Goal: Information Seeking & Learning: Learn about a topic

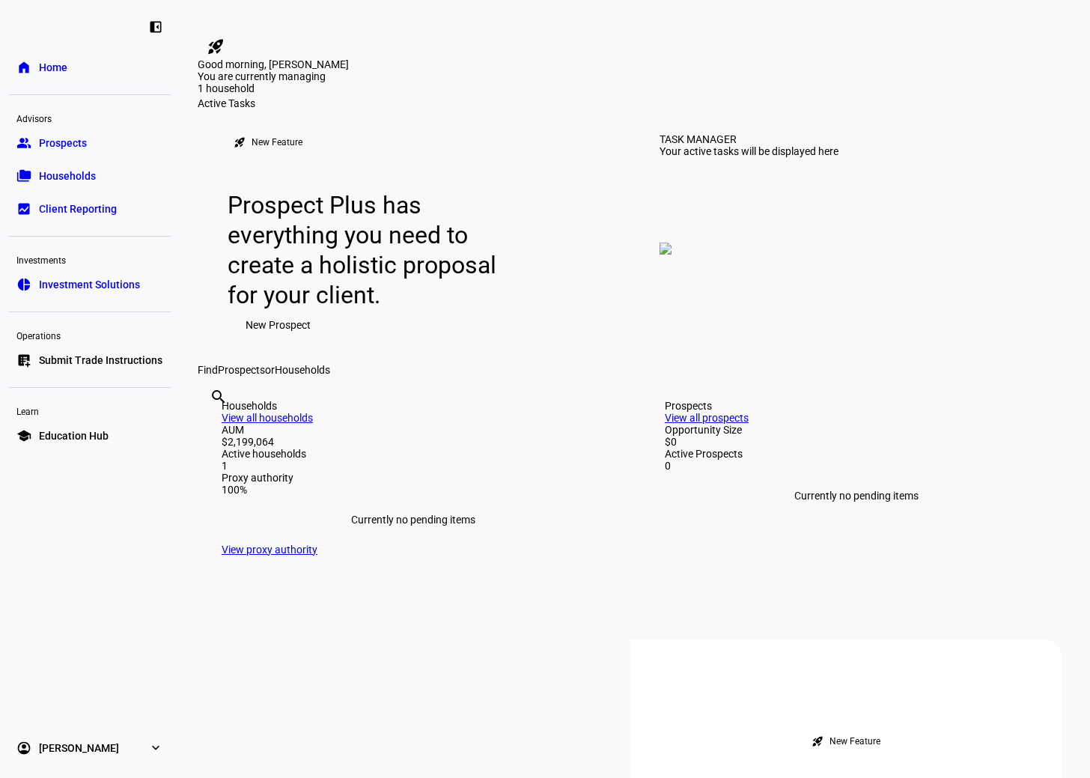
click at [67, 67] on span "Home" at bounding box center [53, 67] width 28 height 15
click at [51, 186] on link "folder_copy Households" at bounding box center [90, 176] width 162 height 30
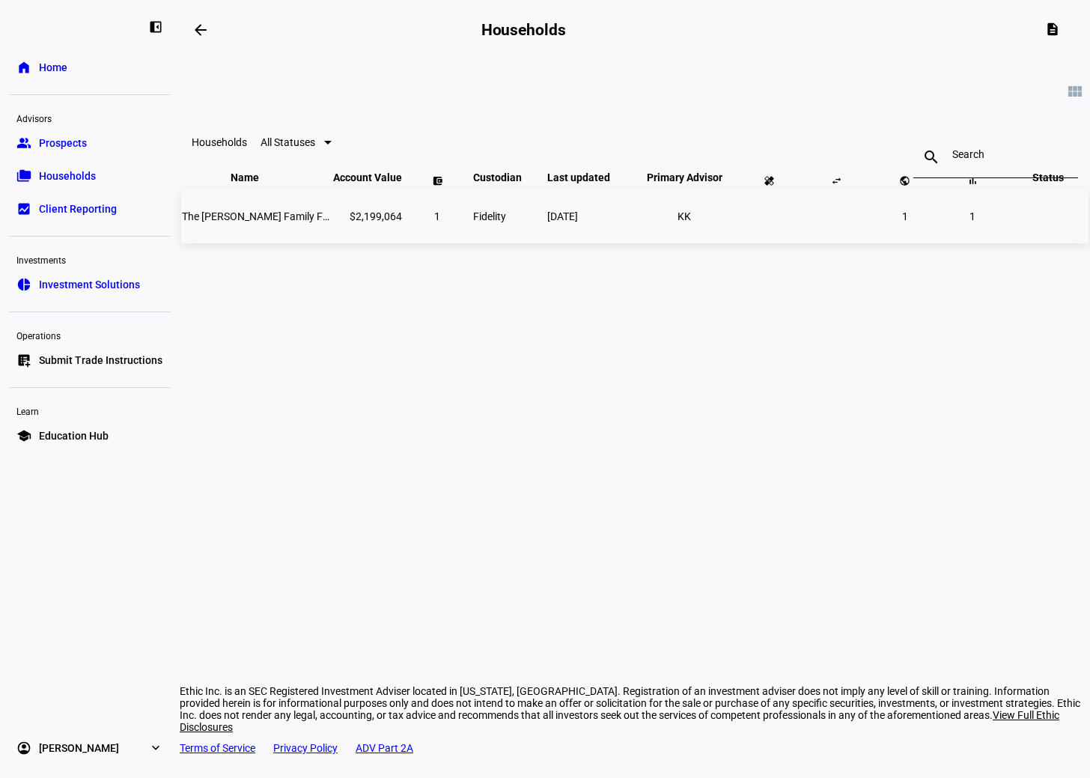
click at [240, 222] on span "The [PERSON_NAME] Family Foundation" at bounding box center [276, 216] width 189 height 12
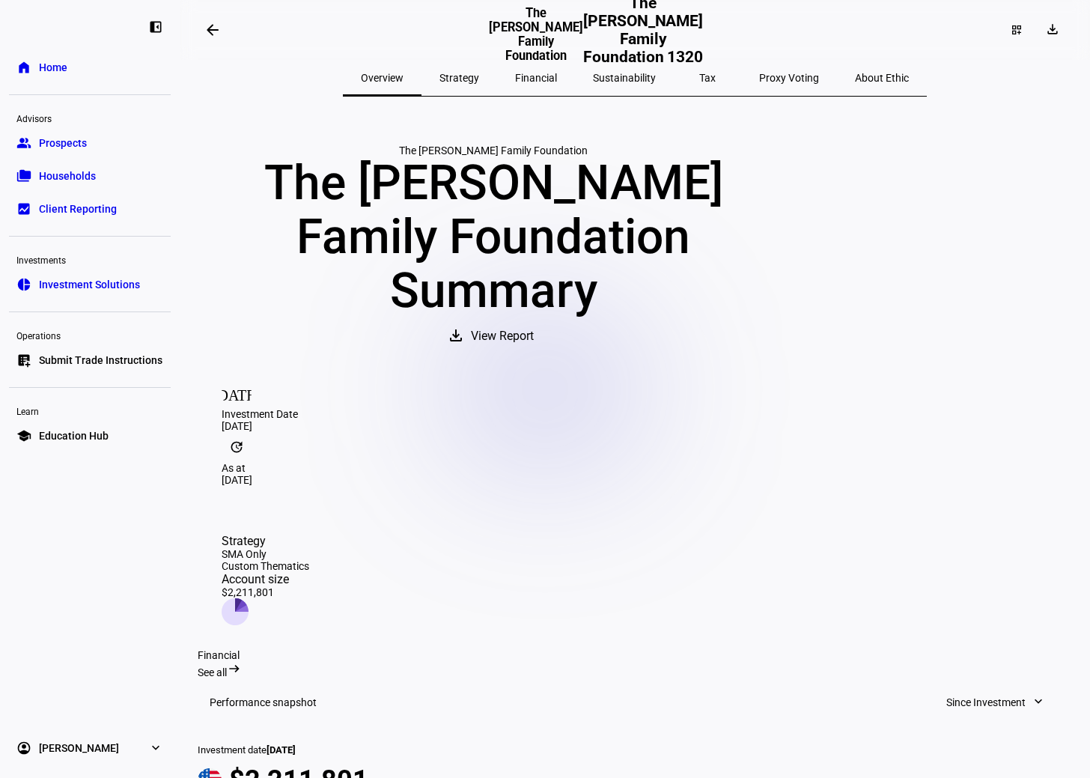
click at [538, 77] on span "Financial" at bounding box center [536, 78] width 42 height 10
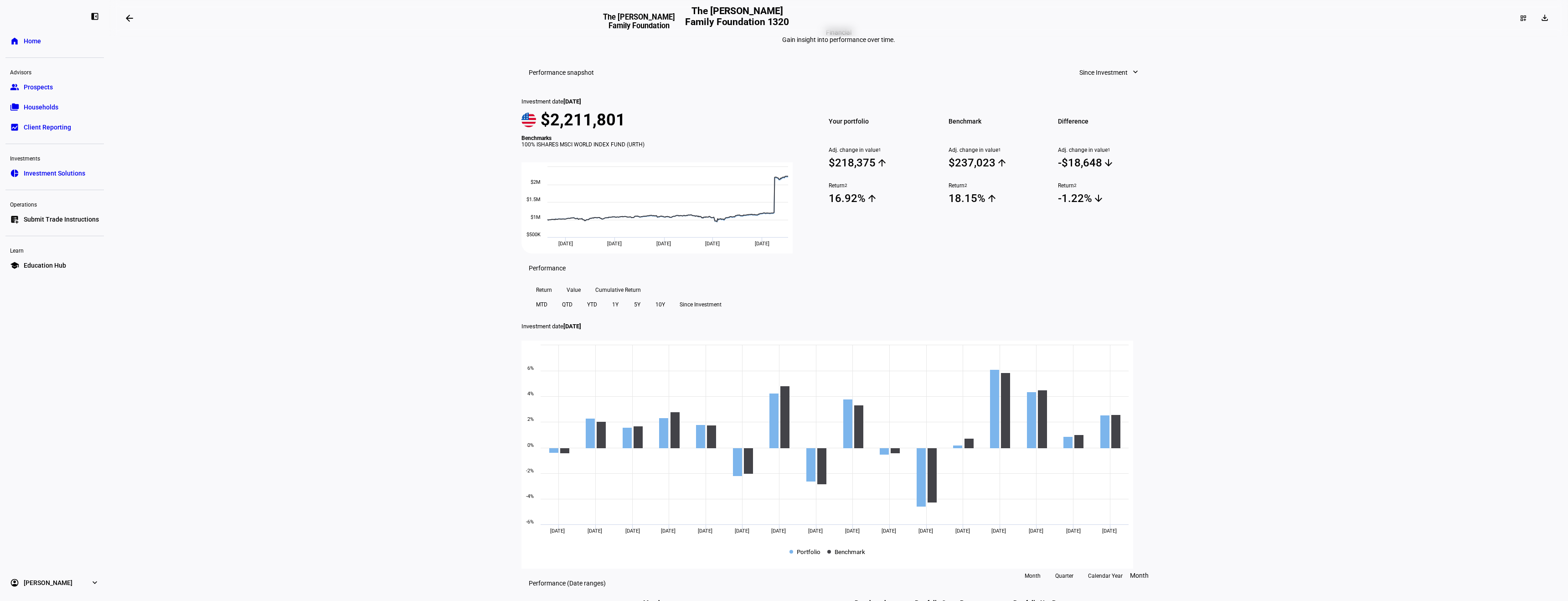
scroll to position [58, 0]
drag, startPoint x: 1102, startPoint y: 257, endPoint x: 1046, endPoint y: 258, distance: 56.0
click at [663, 255] on div "Difference Adj. change in value 1 -$18,648 arrow_downward Return 2 -1.22% arrow…" at bounding box center [1101, 177] width 109 height 155
drag, startPoint x: 1047, startPoint y: 257, endPoint x: 1091, endPoint y: 258, distance: 44.0
click at [663, 171] on span "-$18,648 arrow_downward" at bounding box center [1107, 164] width 98 height 13
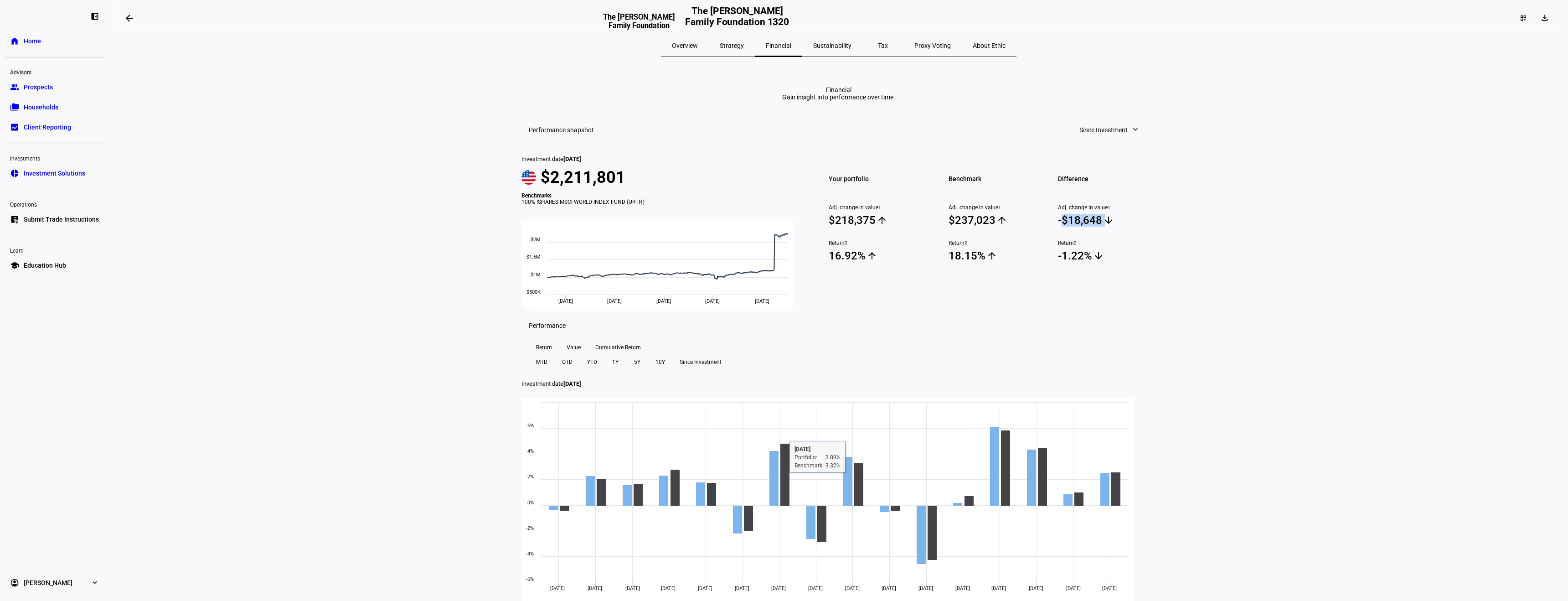
scroll to position [0, 0]
click at [63, 130] on span "Client Reporting" at bounding box center [47, 127] width 47 height 9
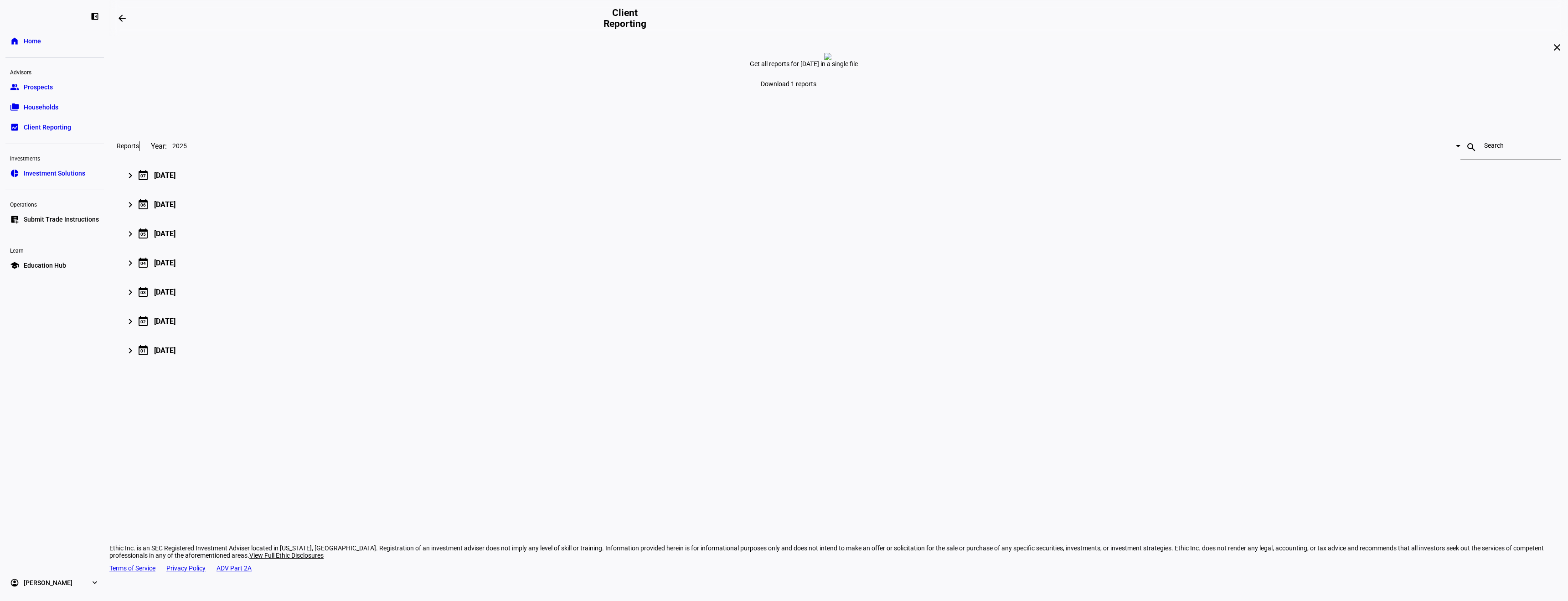
click at [57, 110] on span "Households" at bounding box center [41, 107] width 35 height 9
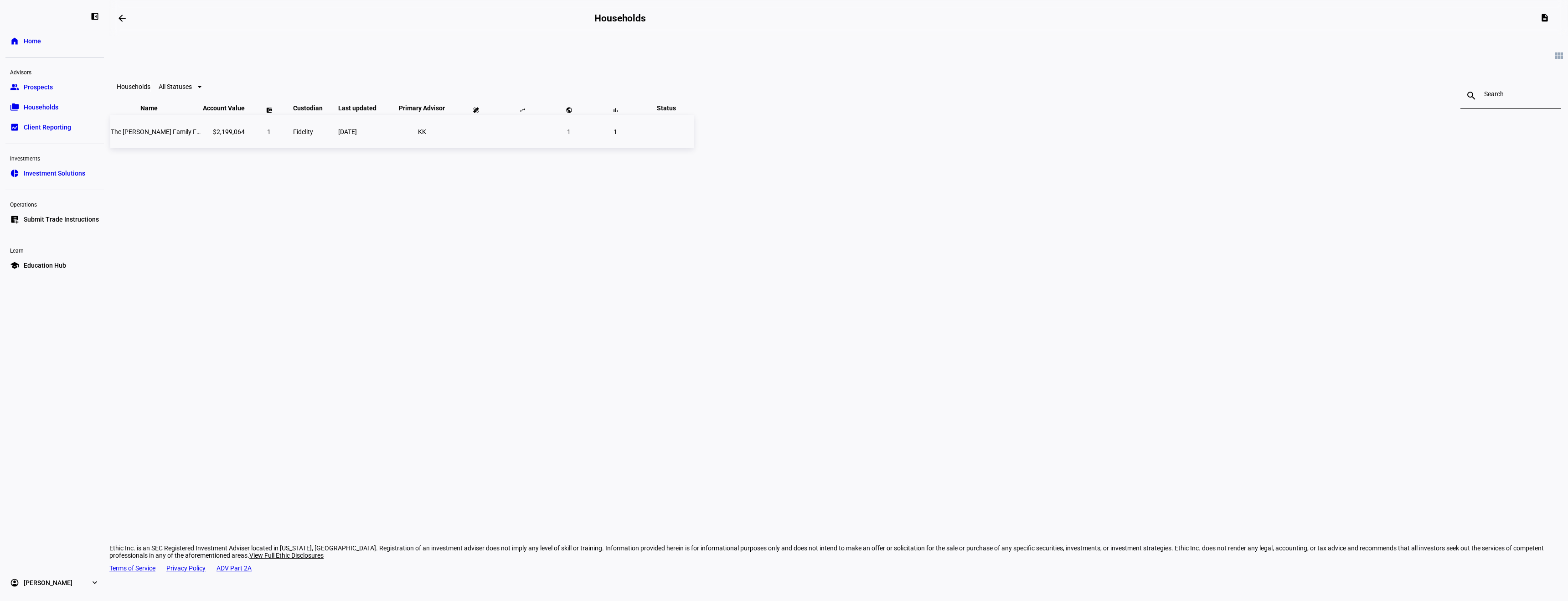
click at [226, 135] on span "The [PERSON_NAME] Family Foundation" at bounding box center [168, 132] width 115 height 7
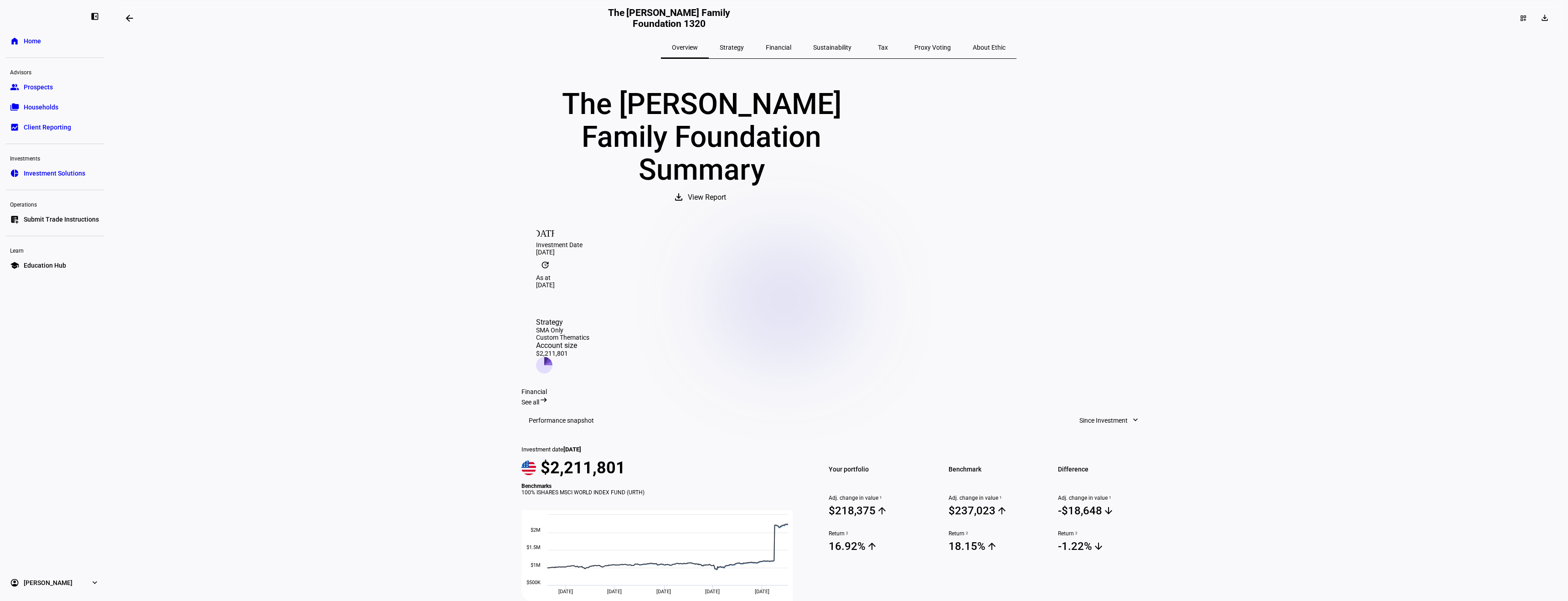
click at [663, 49] on span "Sustainability" at bounding box center [832, 47] width 38 height 6
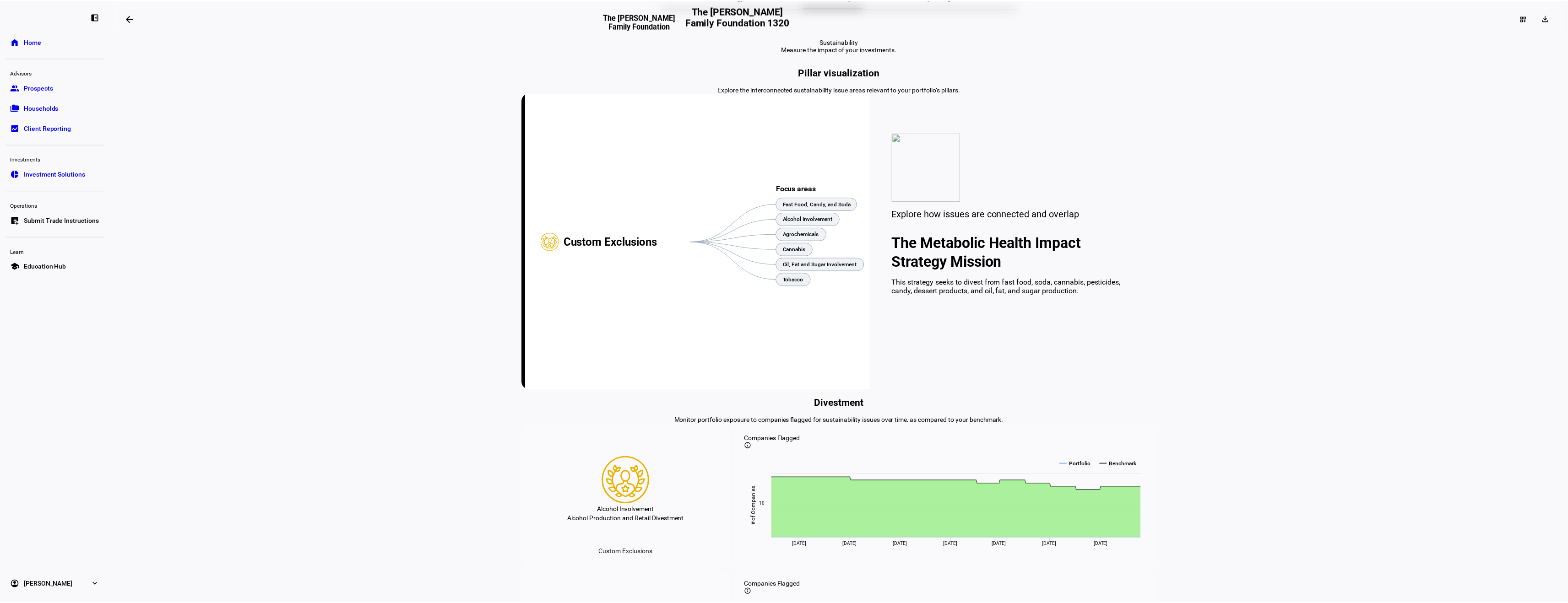
scroll to position [32, 0]
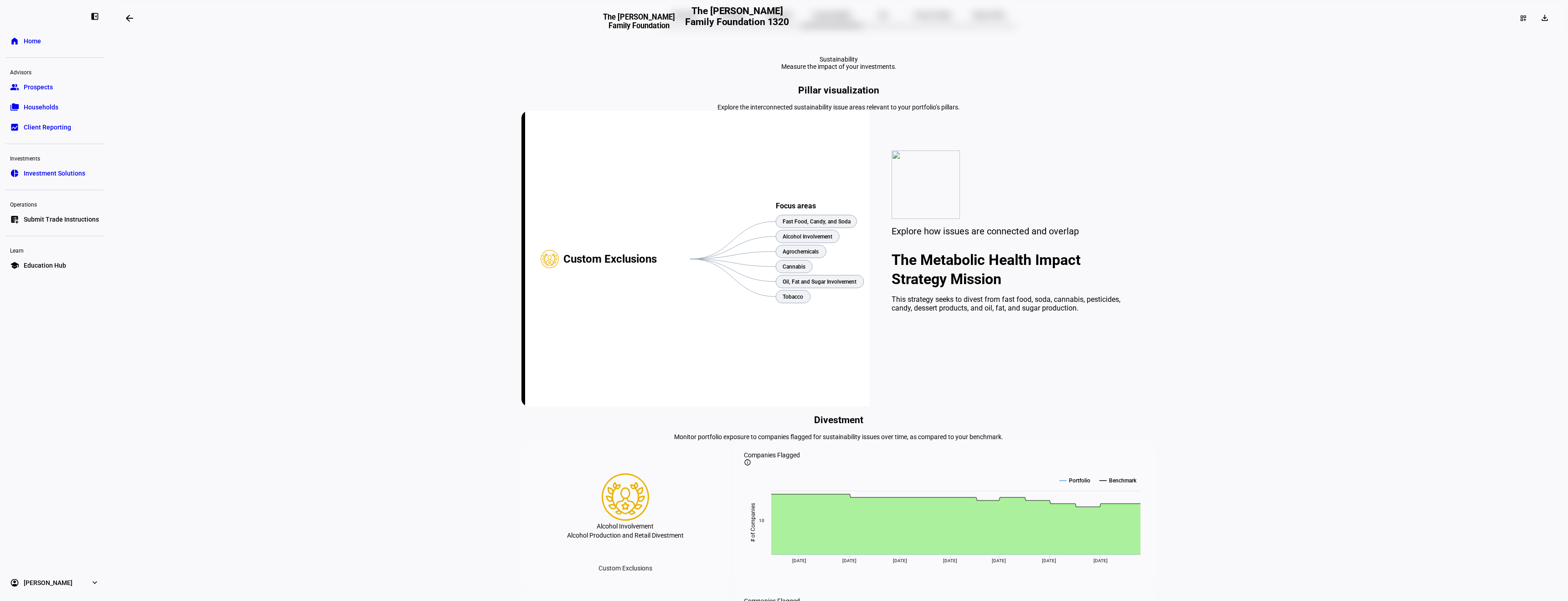
click at [128, 22] on mat-icon "arrow_backwards" at bounding box center [130, 18] width 11 height 11
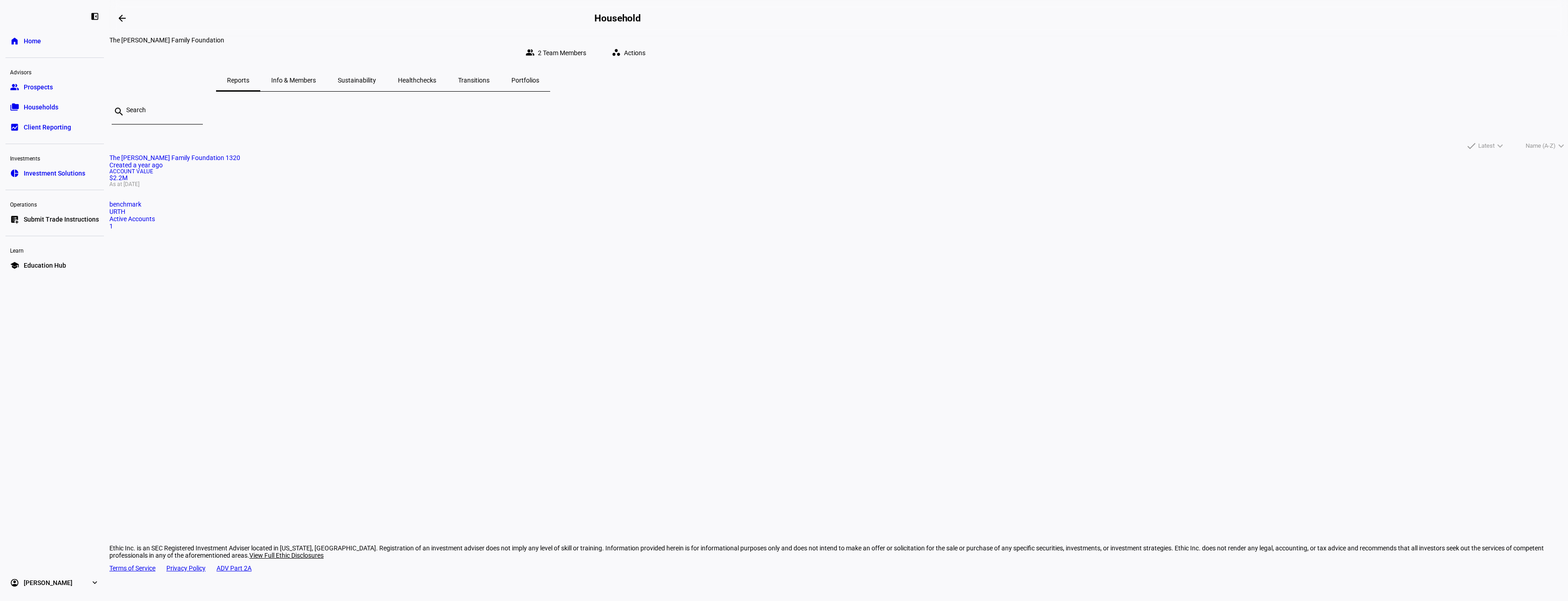
click at [539, 77] on span "Portfolios" at bounding box center [525, 80] width 28 height 6
click at [123, 273] on span ".57%" at bounding box center [116, 270] width 13 height 7
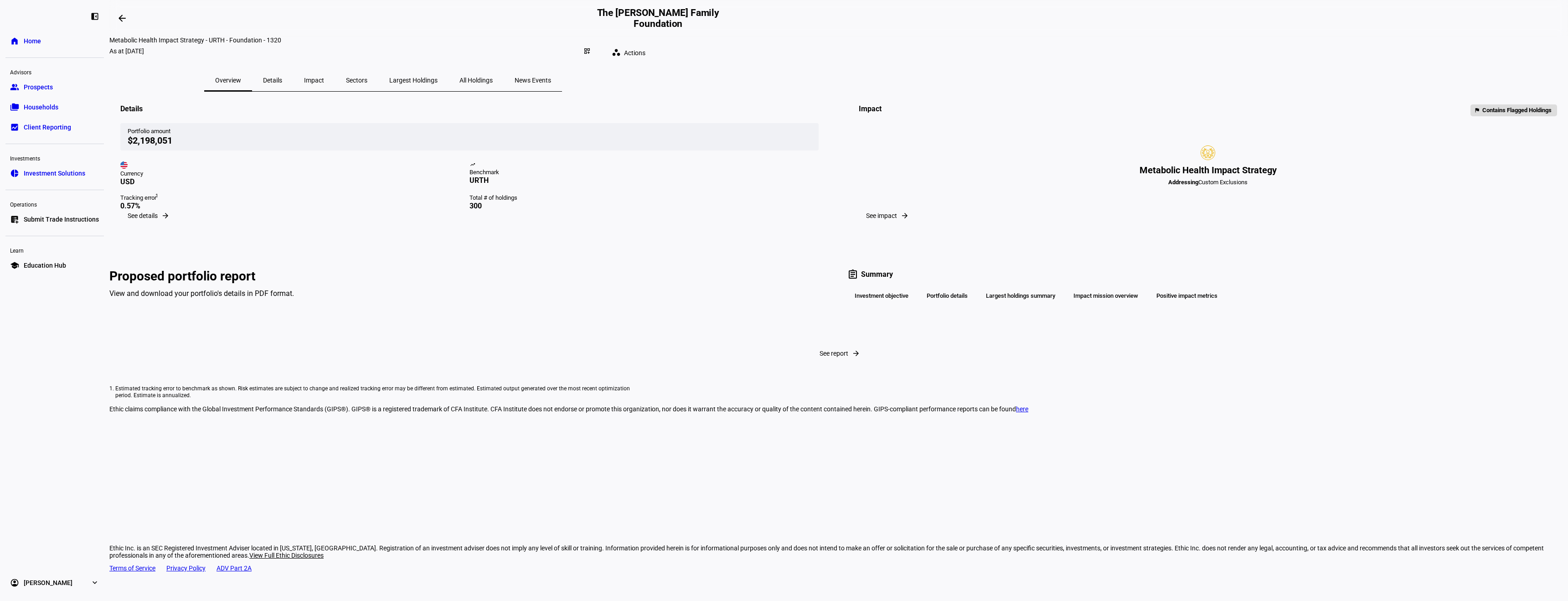
click at [324, 77] on span "Impact" at bounding box center [313, 80] width 20 height 6
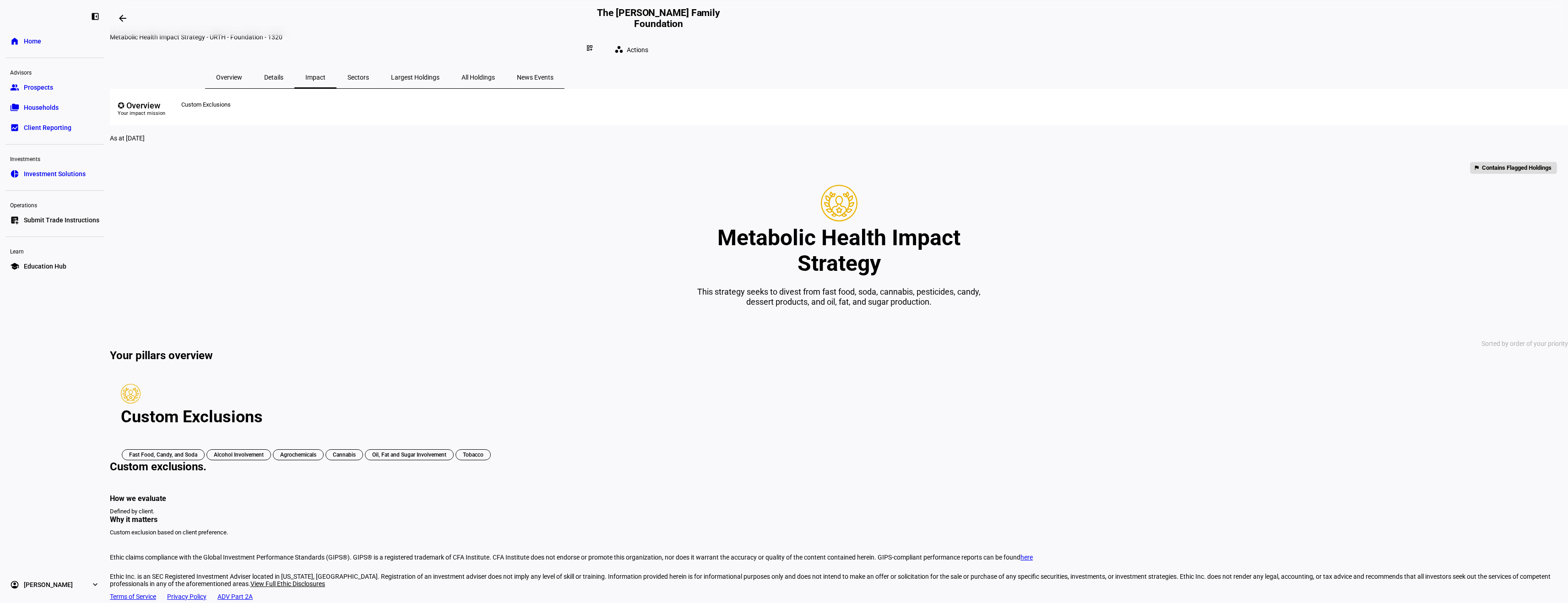
scroll to position [4, 0]
click at [233, 100] on div "Custom Exclusions" at bounding box center [207, 103] width 52 height 7
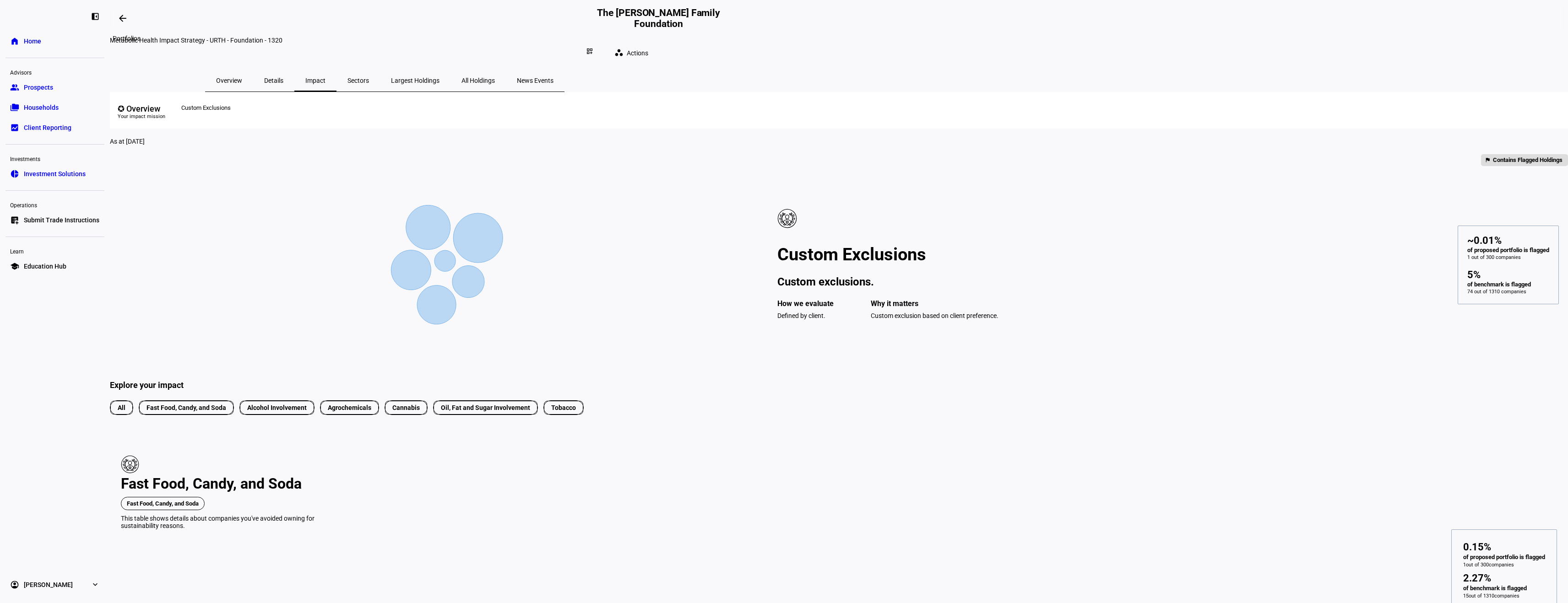
click at [125, 16] on mat-icon "arrow_backwards" at bounding box center [123, 18] width 11 height 11
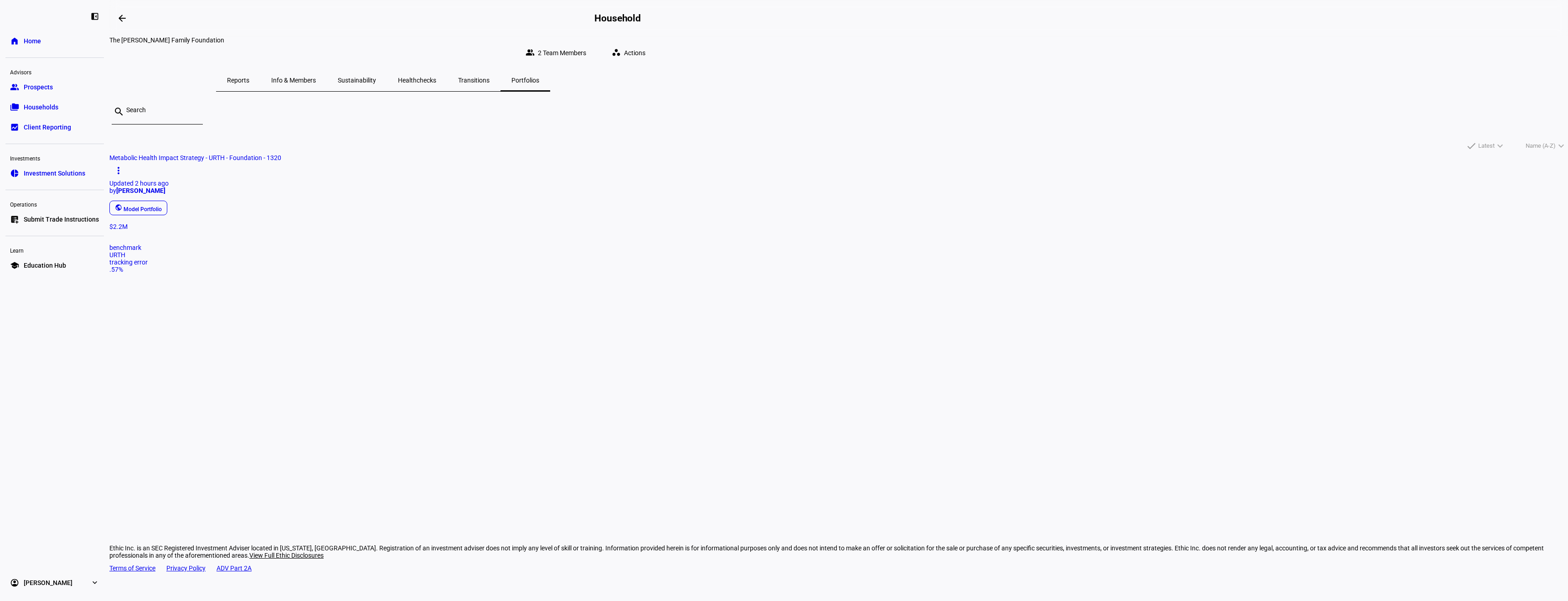
click at [539, 77] on span "Portfolios" at bounding box center [525, 80] width 28 height 6
click at [125, 259] on span "URTH" at bounding box center [117, 255] width 16 height 7
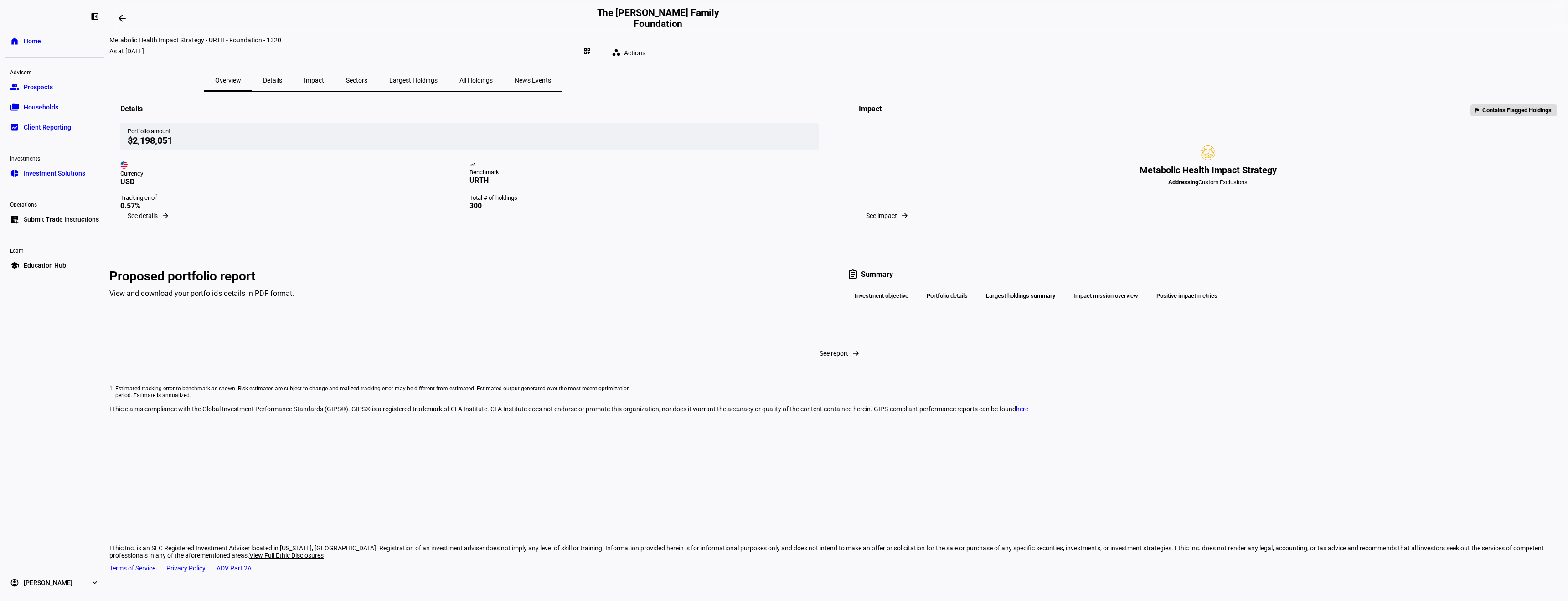
click at [43, 41] on link "home Home" at bounding box center [55, 41] width 99 height 18
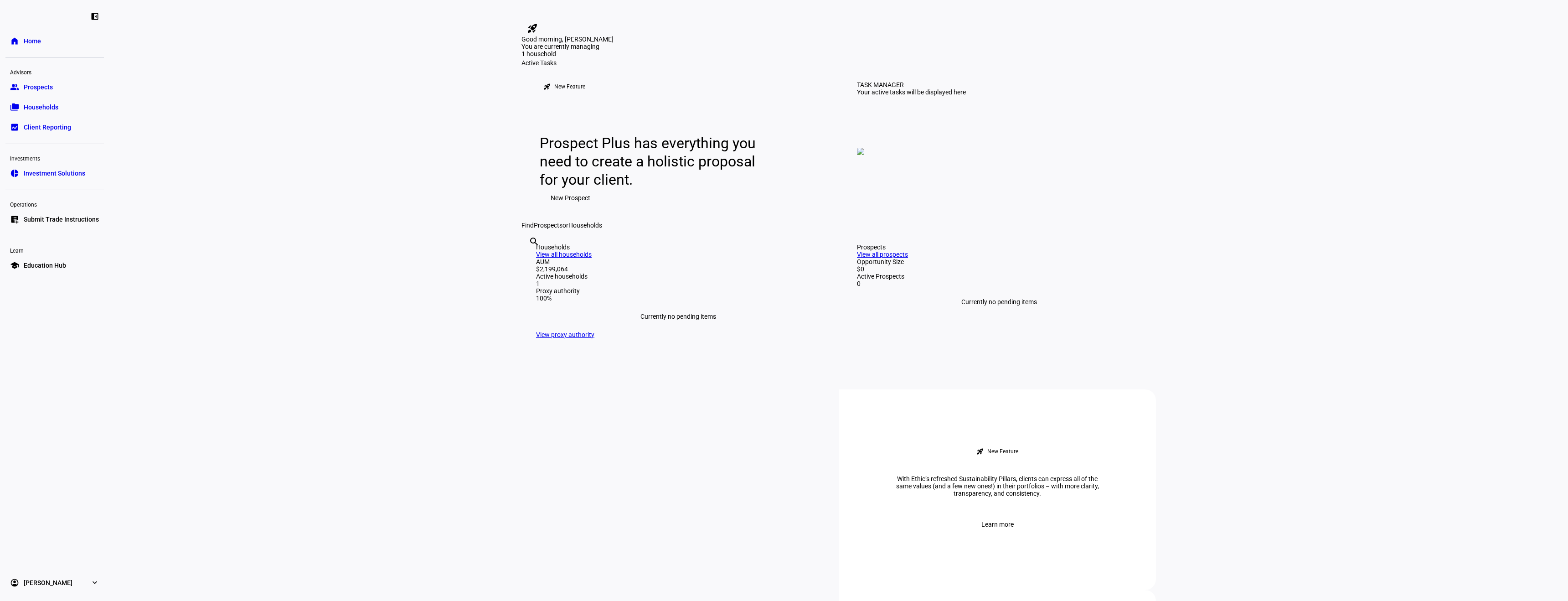
click at [39, 111] on span "Households" at bounding box center [41, 107] width 35 height 9
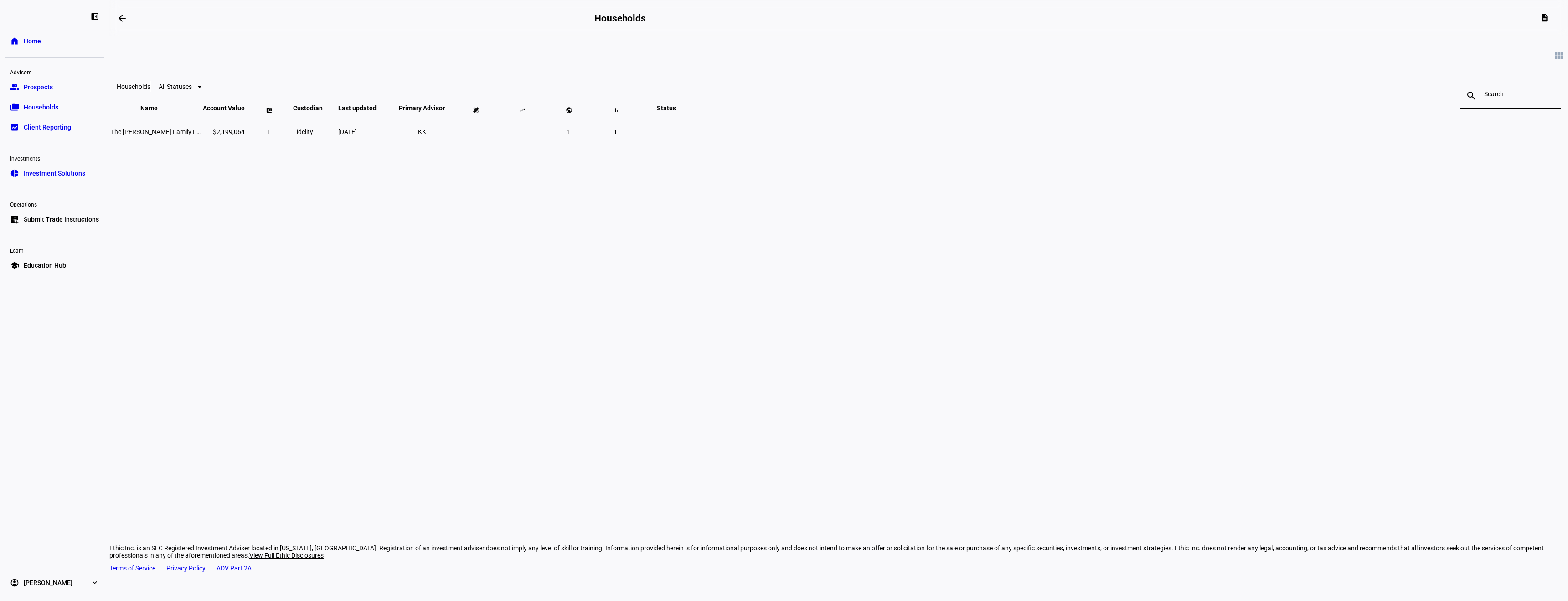
click at [60, 104] on link "folder_copy Households" at bounding box center [55, 107] width 99 height 18
click at [226, 135] on span "The [PERSON_NAME] Family Foundation" at bounding box center [168, 132] width 115 height 7
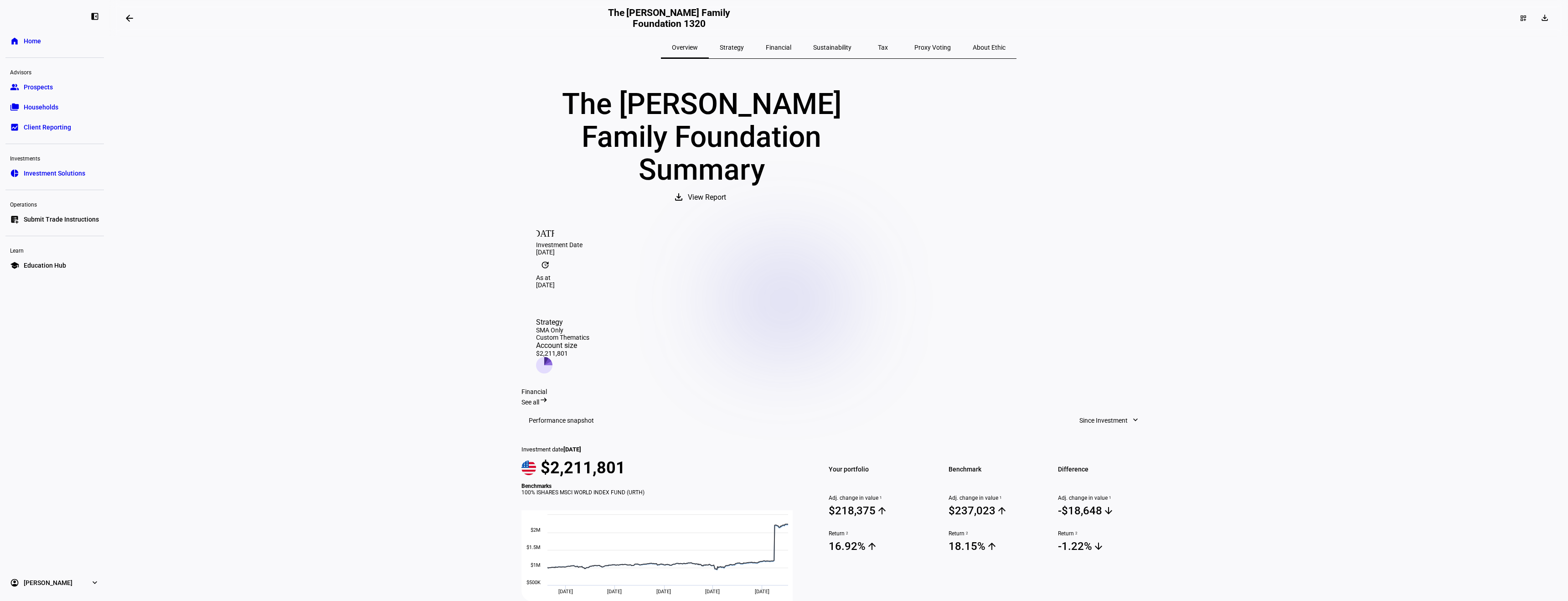
click at [135, 21] on mat-icon "arrow_backwards" at bounding box center [130, 18] width 11 height 11
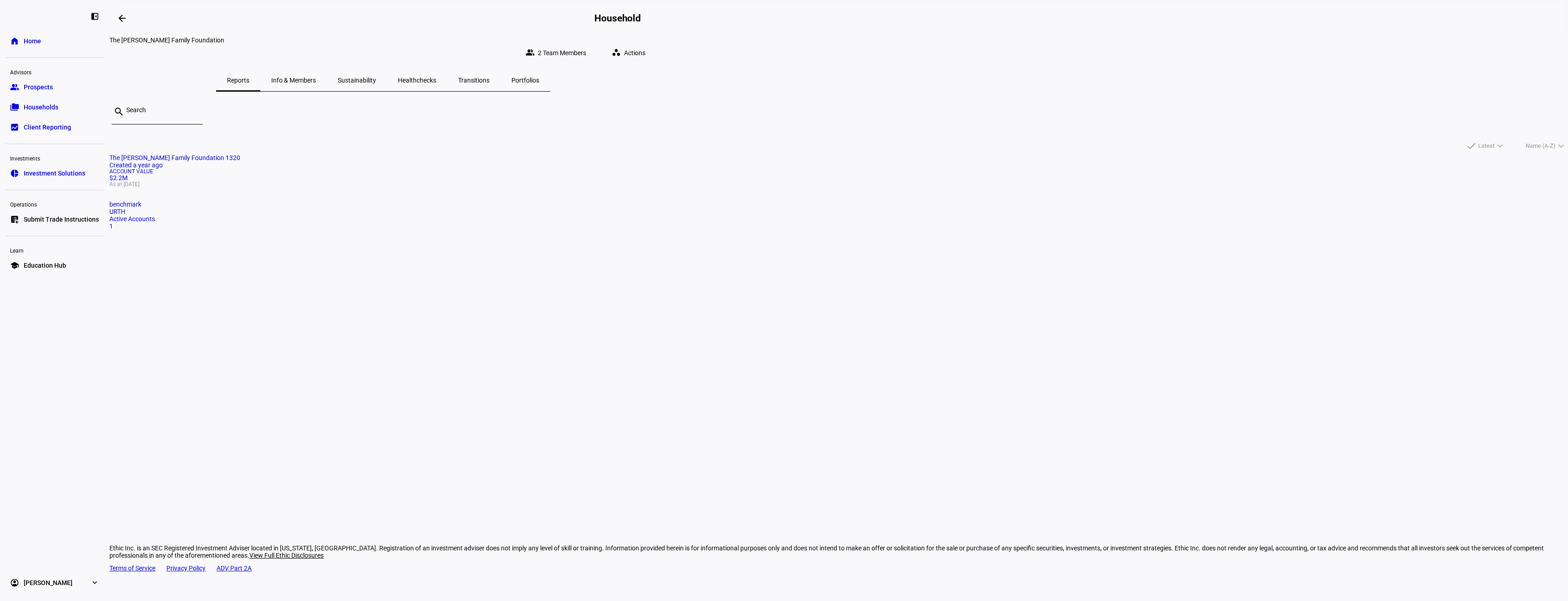
click at [539, 77] on span "Portfolios" at bounding box center [525, 80] width 28 height 6
